Goal: Information Seeking & Learning: Learn about a topic

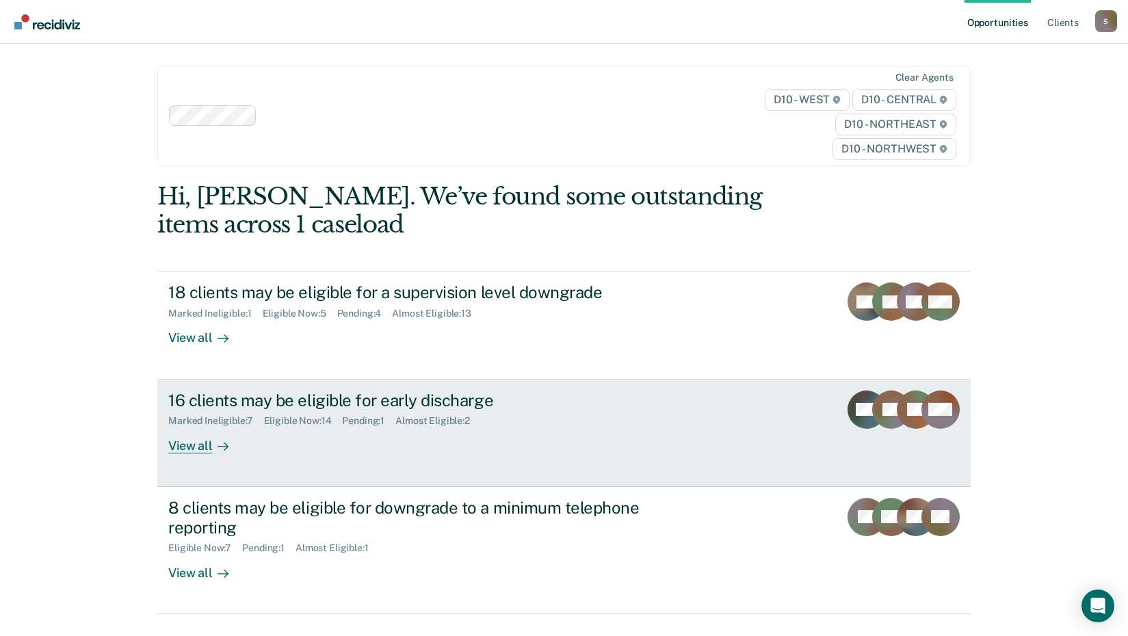
click at [403, 397] on div "16 clients may be eligible for early discharge" at bounding box center [408, 400] width 480 height 20
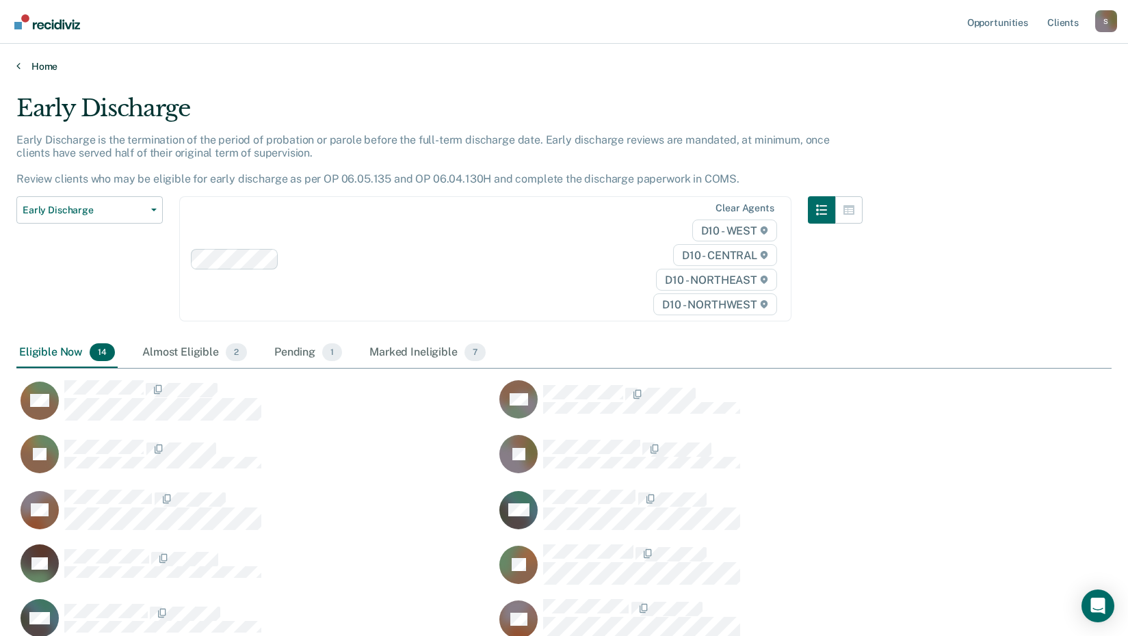
click at [40, 67] on link "Home" at bounding box center [563, 66] width 1095 height 12
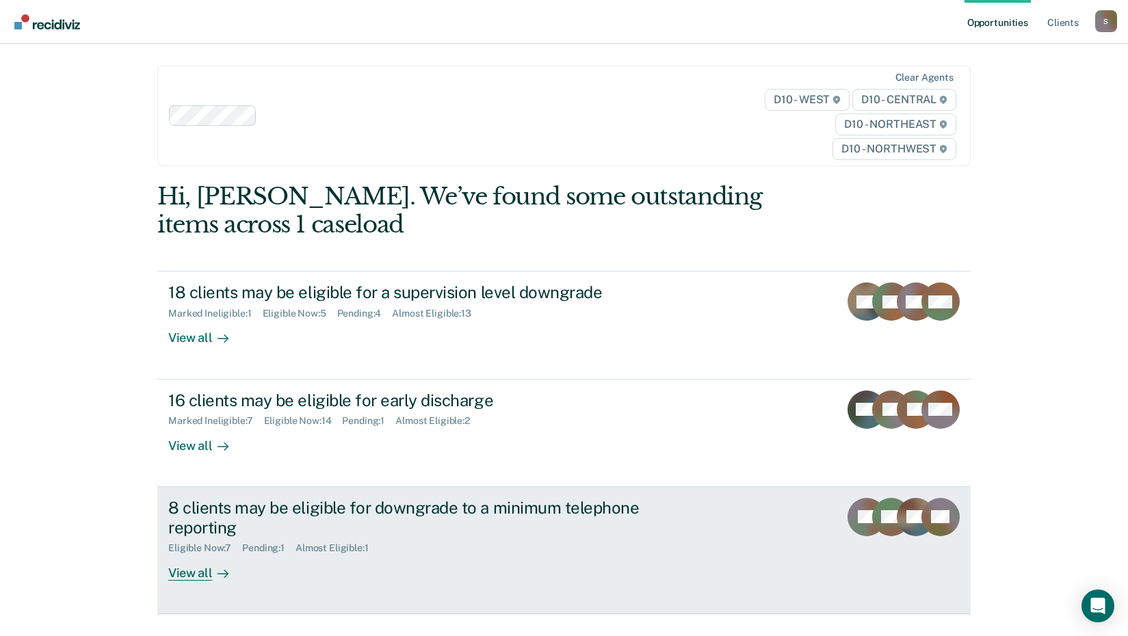
click at [292, 512] on div "8 clients may be eligible for downgrade to a minimum telephone reporting" at bounding box center [408, 518] width 480 height 40
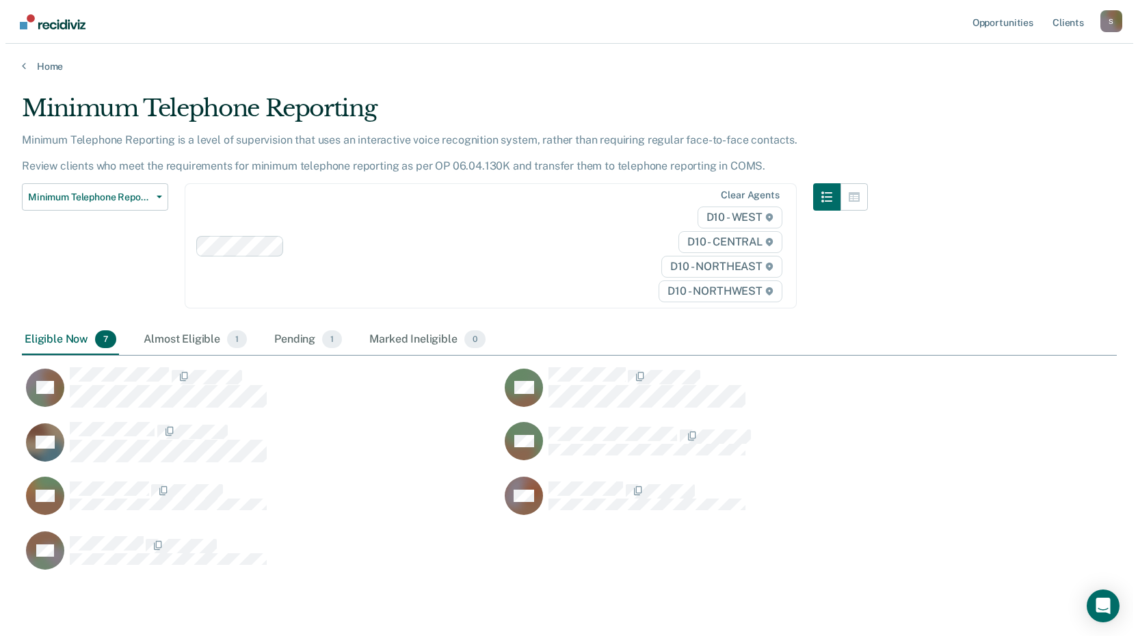
scroll to position [476, 1085]
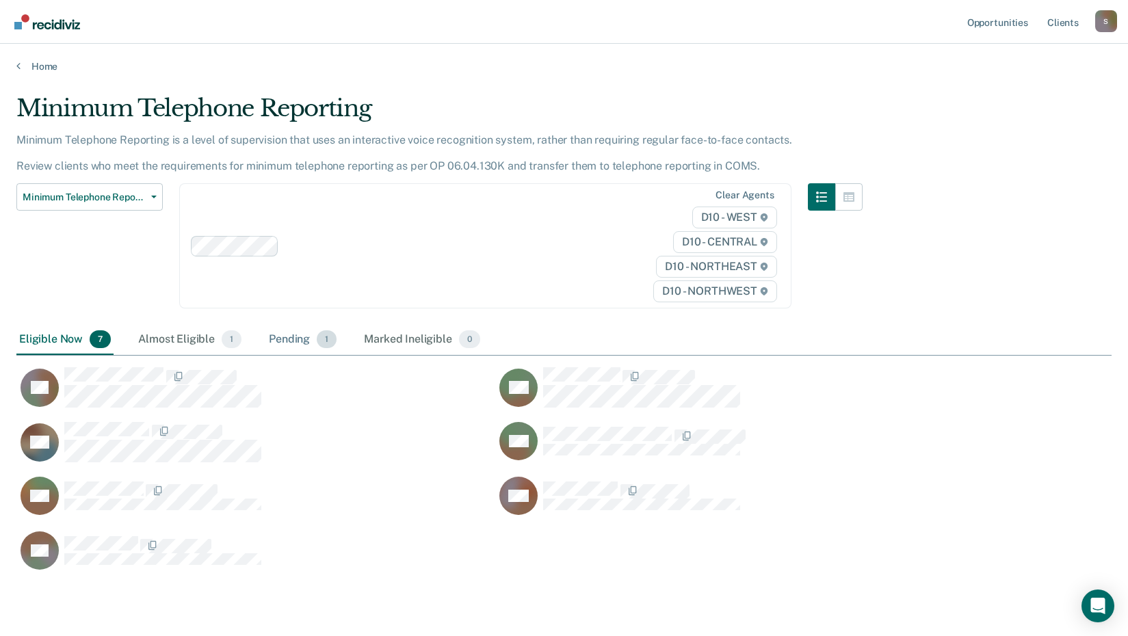
click at [295, 341] on div "Pending 1" at bounding box center [302, 340] width 73 height 30
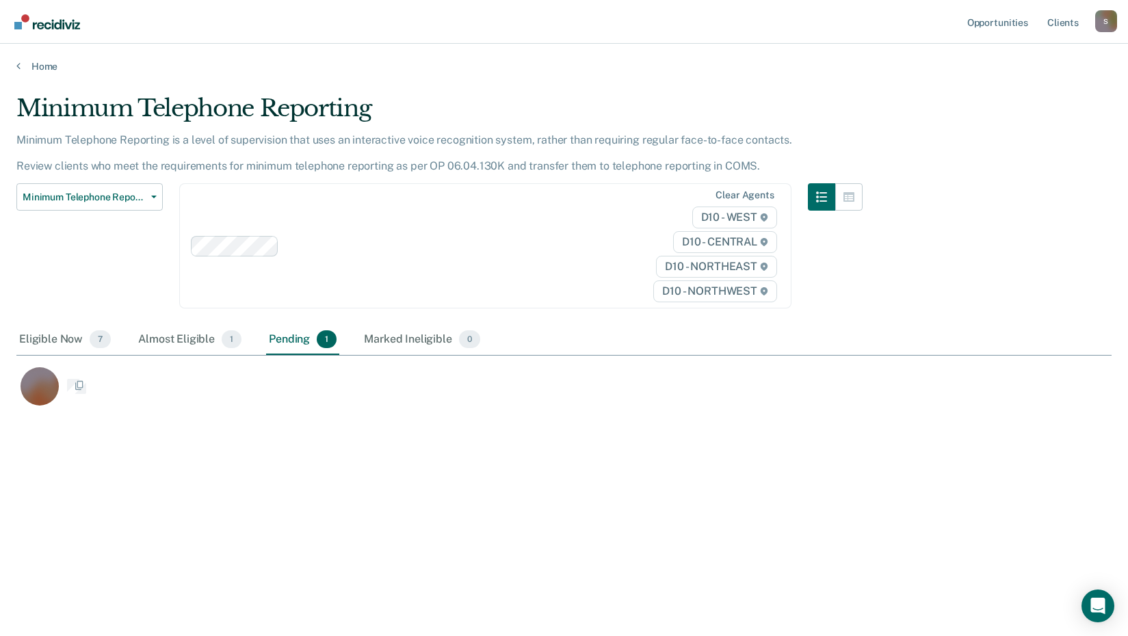
scroll to position [11, 11]
click at [23, 68] on link "Home" at bounding box center [568, 66] width 1105 height 12
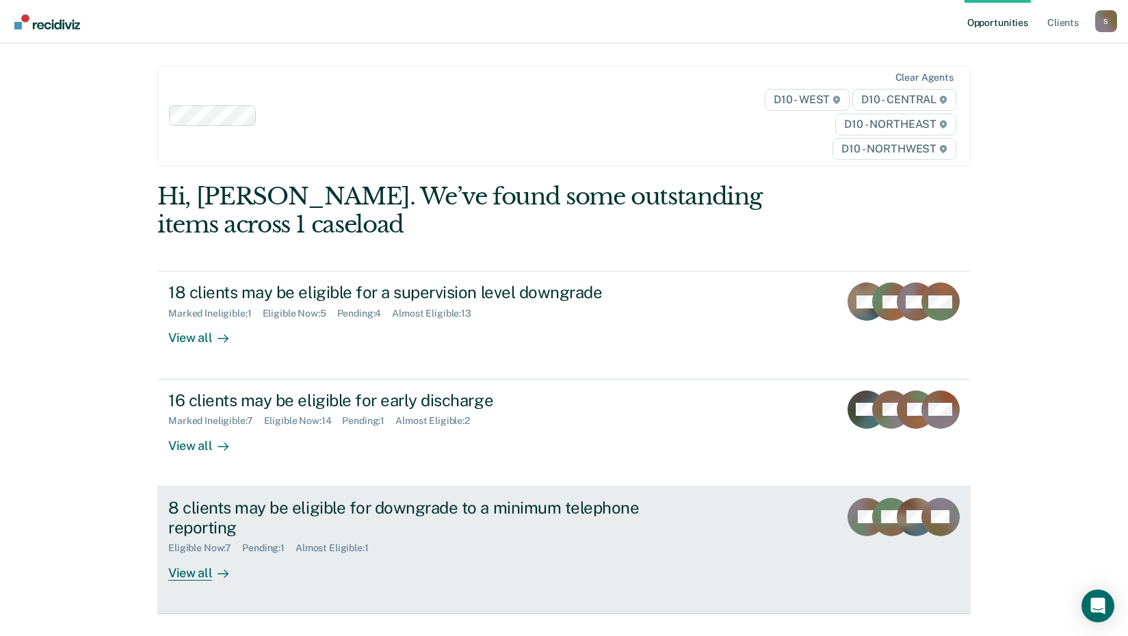
scroll to position [62, 0]
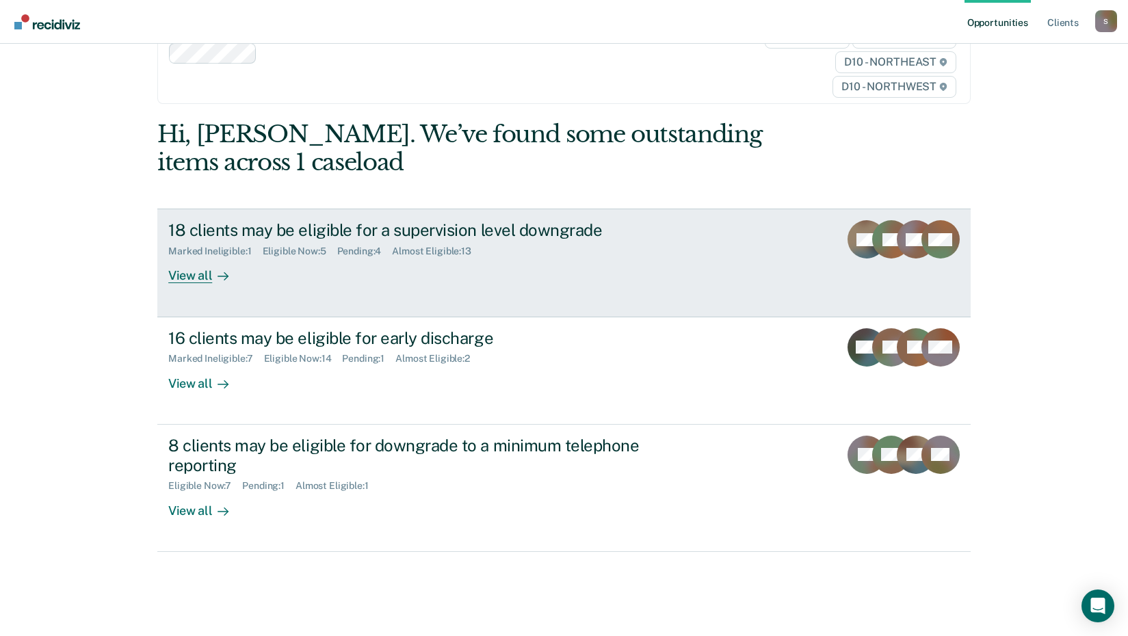
click at [200, 284] on link "18 clients may be eligible for a supervision level downgrade Marked Ineligible …" at bounding box center [563, 263] width 813 height 108
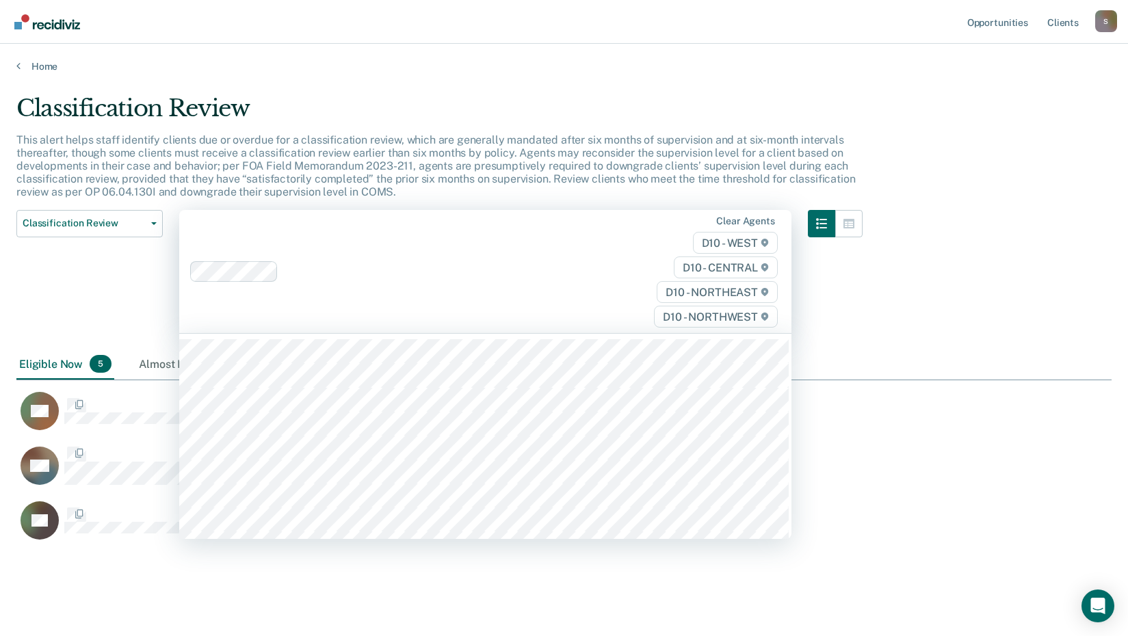
scroll to position [11, 11]
click at [962, 440] on div "MD" at bounding box center [734, 418] width 479 height 55
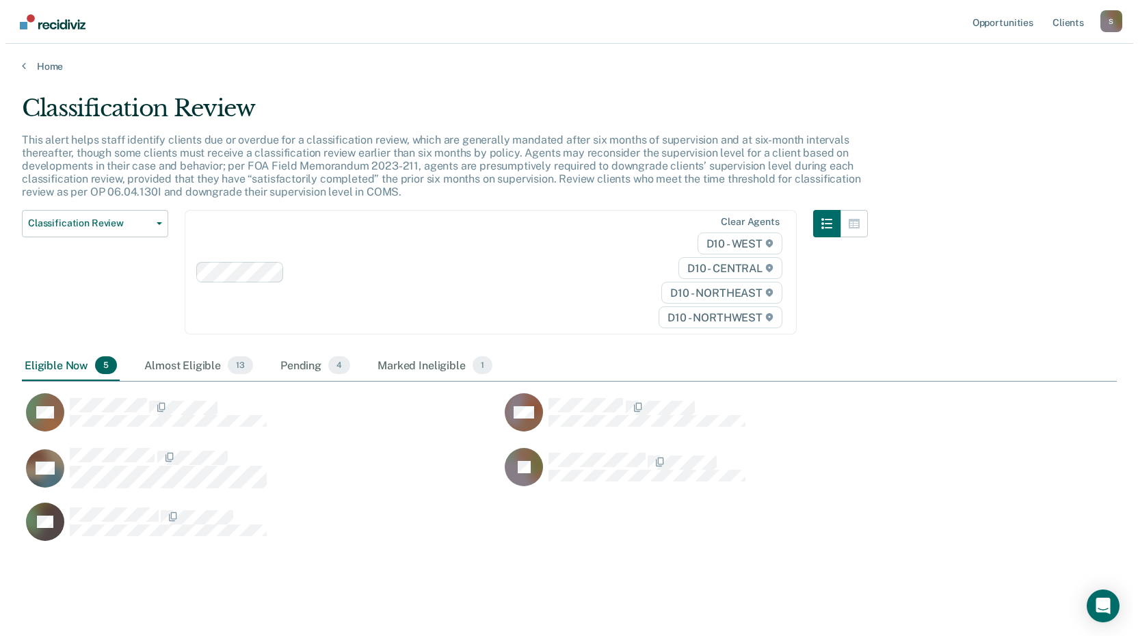
scroll to position [448, 1085]
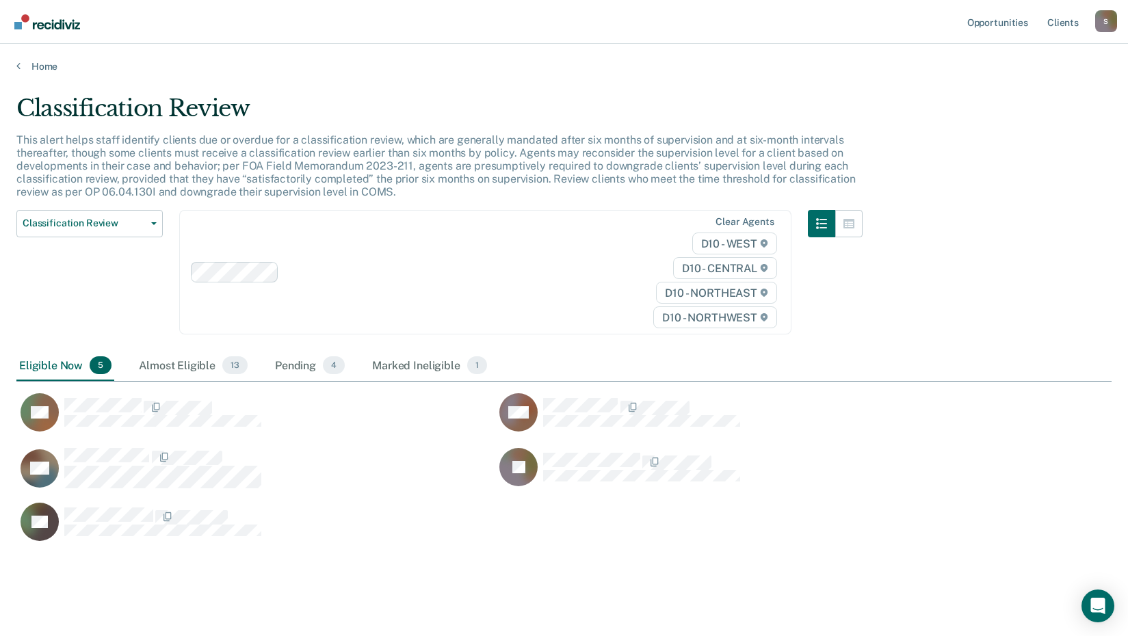
click at [962, 440] on div "MD" at bounding box center [734, 420] width 479 height 55
click at [300, 359] on div "Pending 4" at bounding box center [309, 366] width 75 height 30
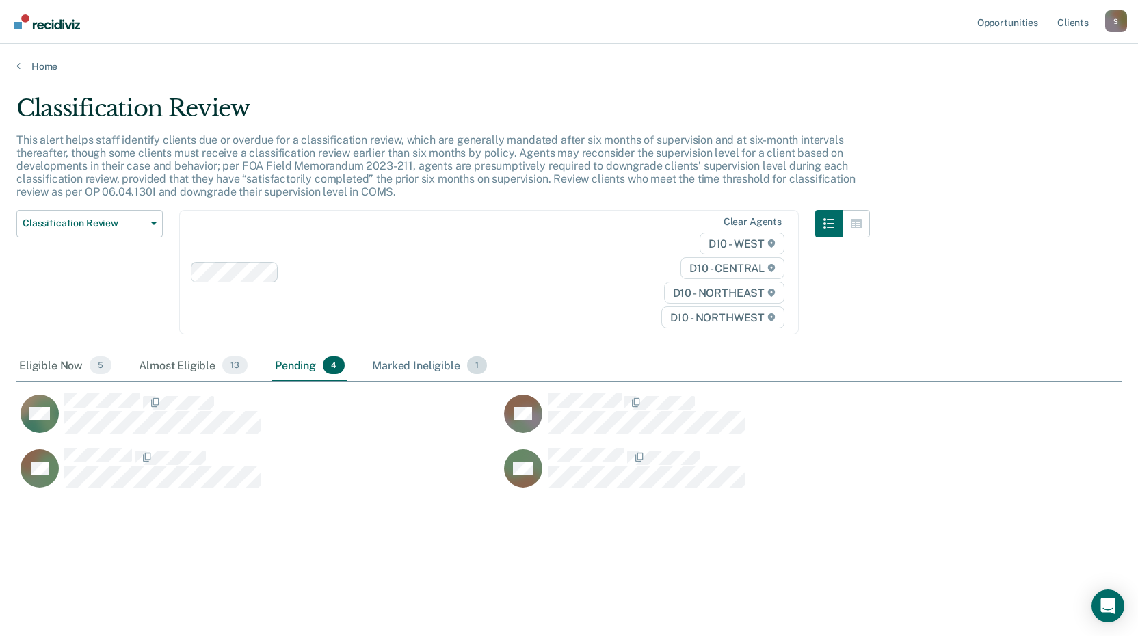
click at [455, 367] on div "Marked Ineligible 1" at bounding box center [429, 366] width 120 height 30
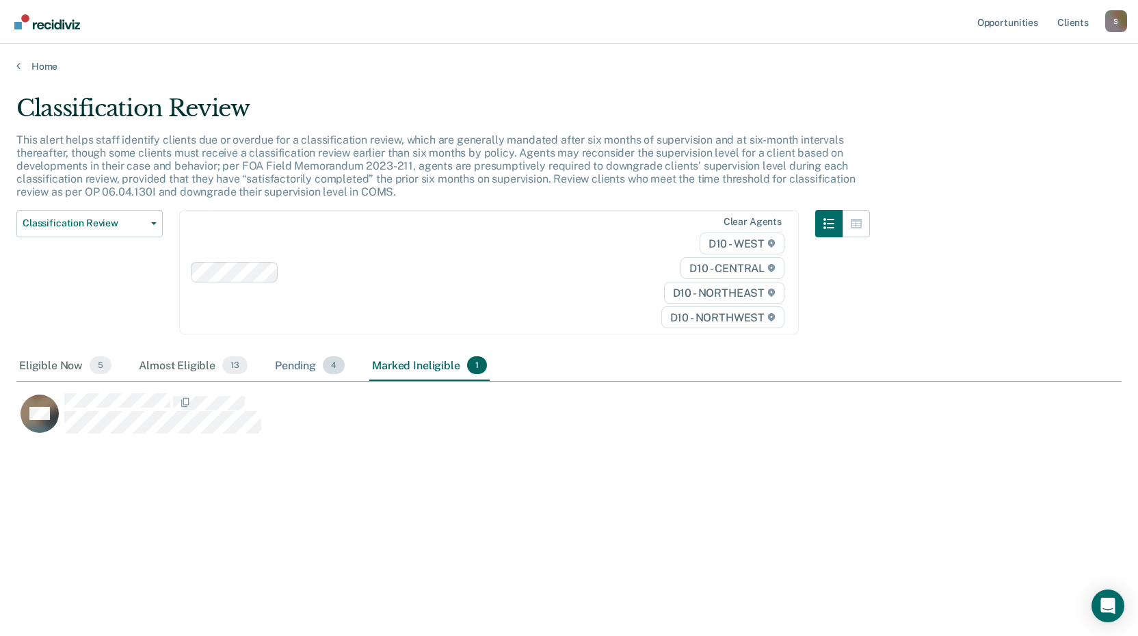
click at [305, 366] on div "Pending 4" at bounding box center [309, 366] width 75 height 30
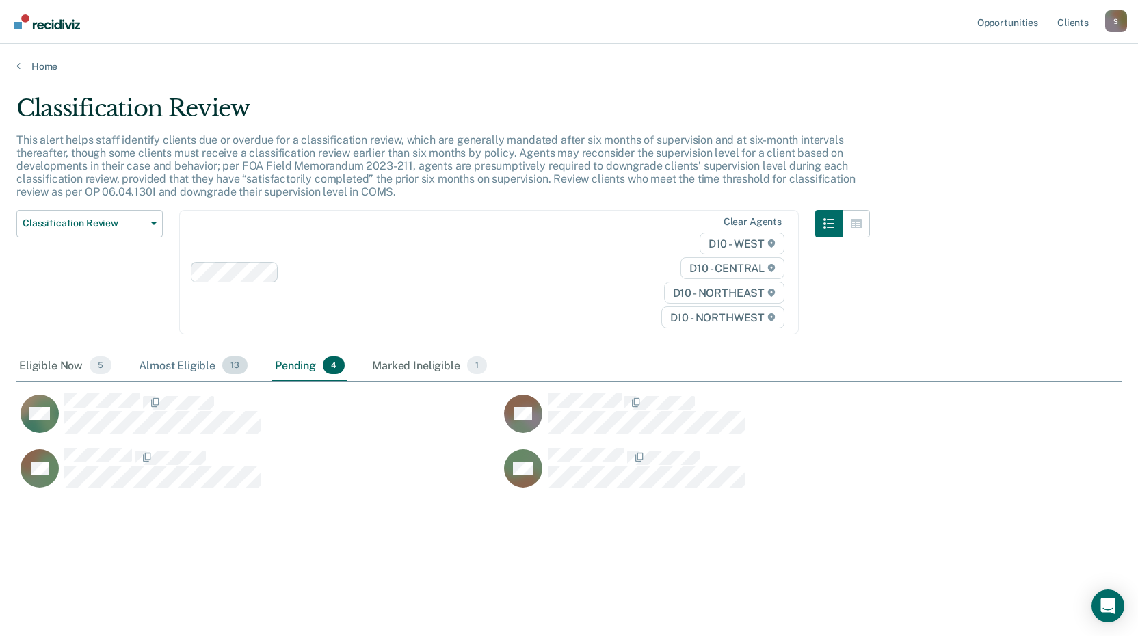
click at [207, 371] on div "Almost Eligible 13" at bounding box center [193, 366] width 114 height 30
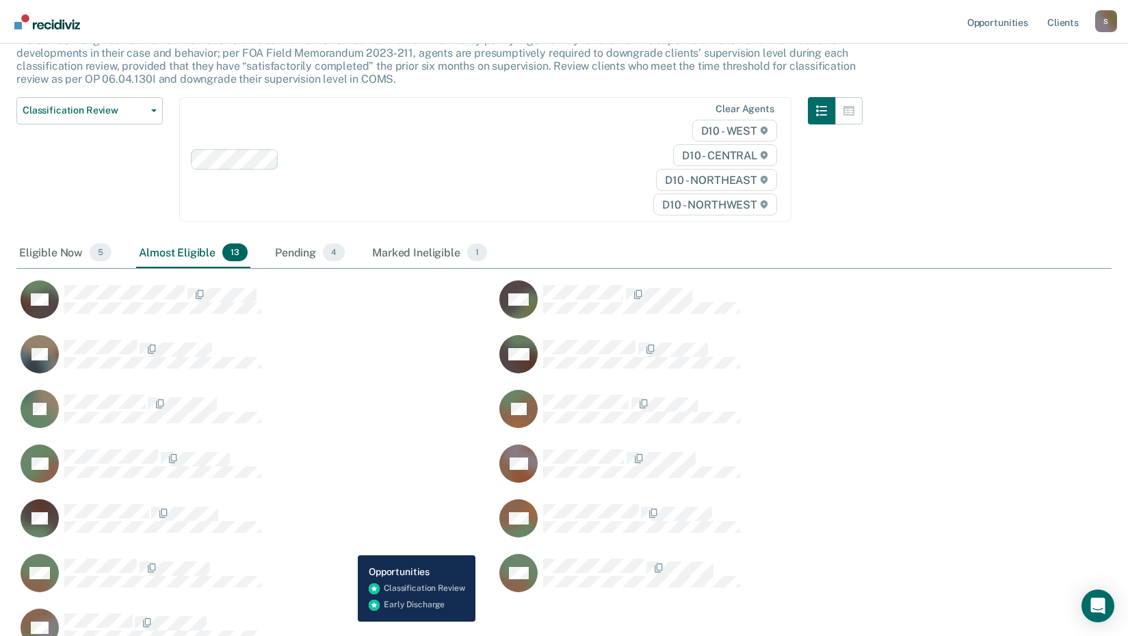
scroll to position [68, 0]
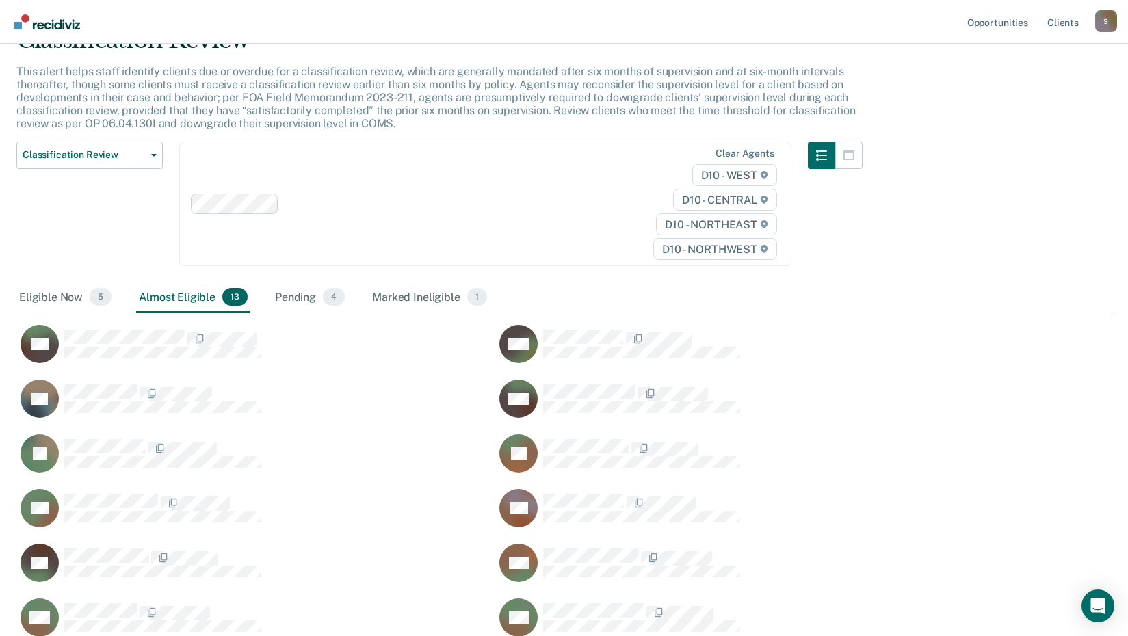
click at [55, 300] on div "Eligible Now 5" at bounding box center [65, 297] width 98 height 30
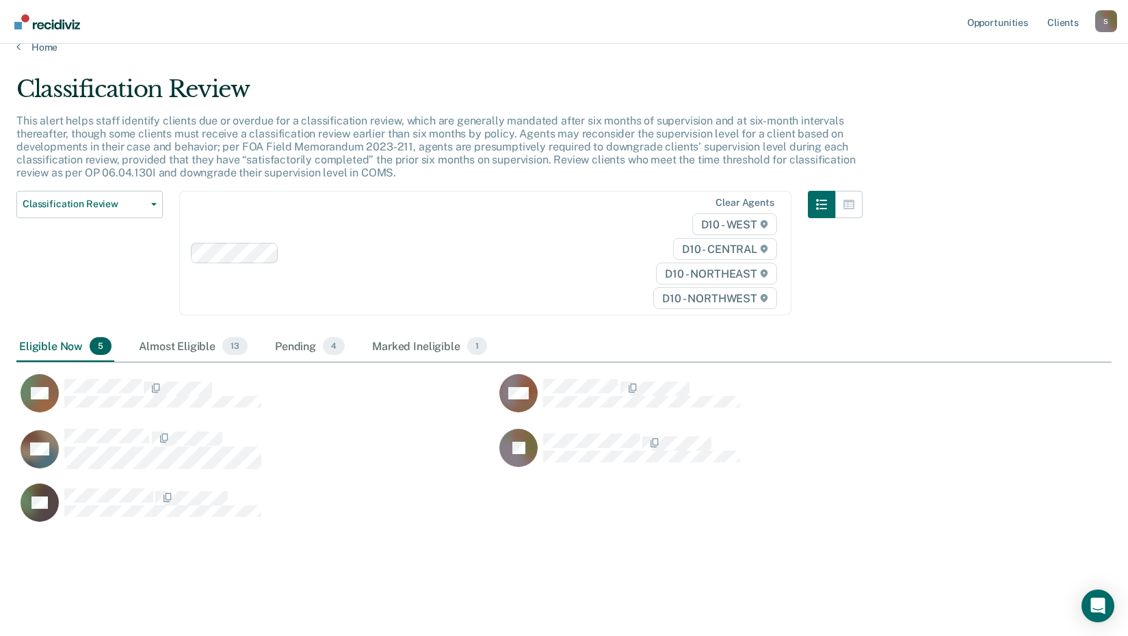
drag, startPoint x: 55, startPoint y: 300, endPoint x: 388, endPoint y: 477, distance: 377.2
click at [388, 477] on div "NA" at bounding box center [255, 455] width 479 height 55
click at [57, 352] on div "Eligible Now 5" at bounding box center [65, 347] width 98 height 30
click at [36, 47] on link "Home" at bounding box center [563, 47] width 1095 height 12
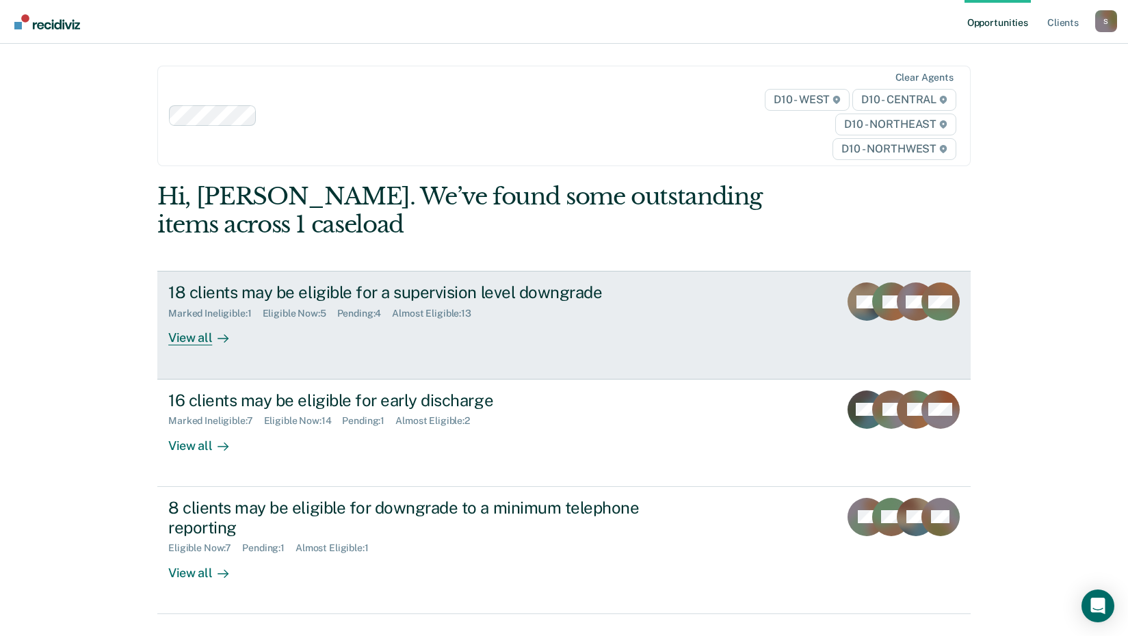
click at [203, 340] on div "View all" at bounding box center [206, 332] width 77 height 27
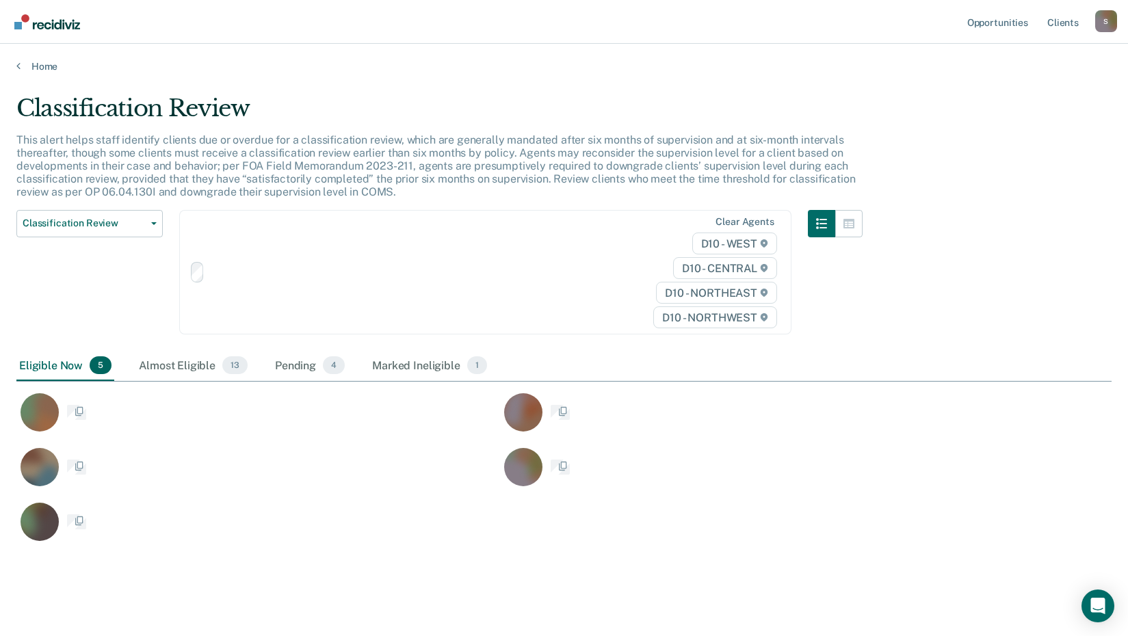
click at [203, 340] on div "Classification Review Classification Review Early Discharge Minimum Telephone R…" at bounding box center [439, 281] width 846 height 142
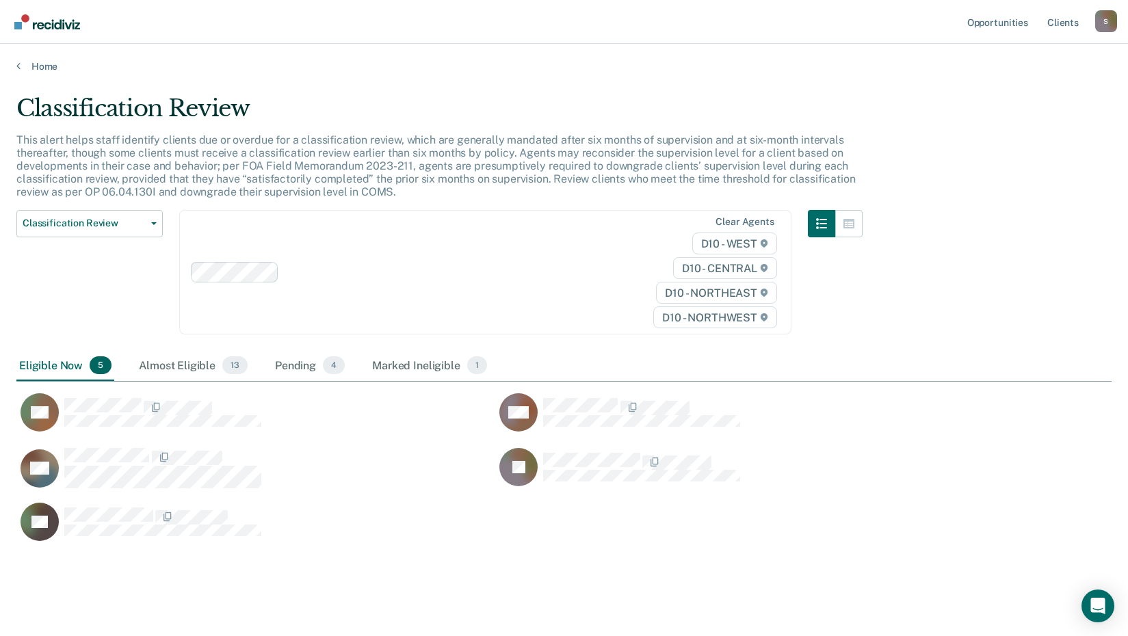
scroll to position [448, 1085]
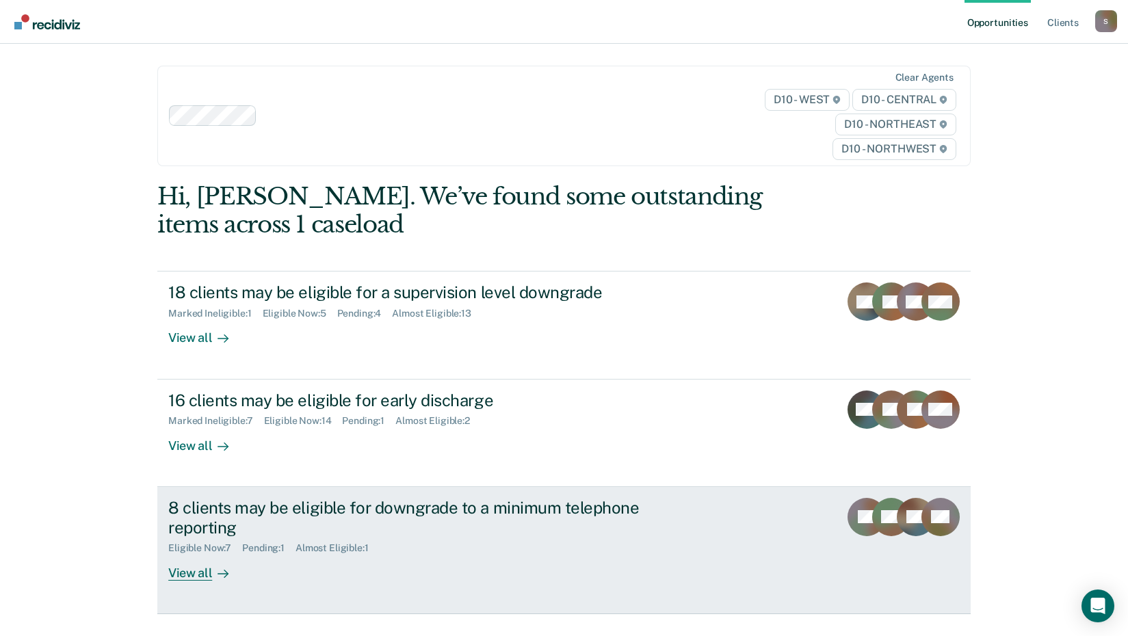
click at [198, 577] on div "View all" at bounding box center [206, 567] width 77 height 27
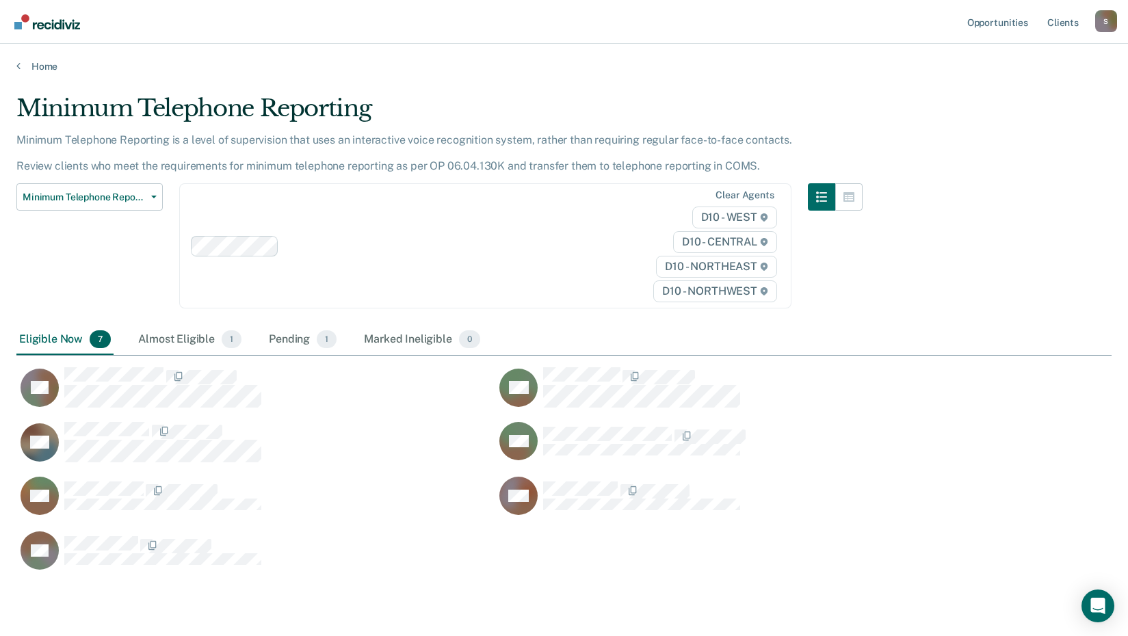
scroll to position [476, 1085]
